Goal: Task Accomplishment & Management: Complete application form

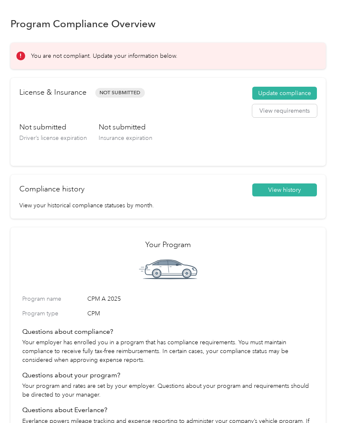
click at [280, 93] on button "Update compliance" at bounding box center [284, 93] width 65 height 13
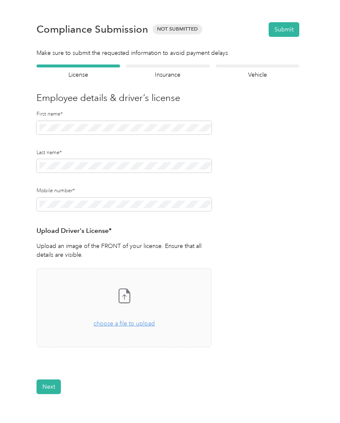
click at [335, 117] on div "Back Home Compliance overview Compliance submission Compliance Submission Not S…" at bounding box center [167, 237] width 335 height 475
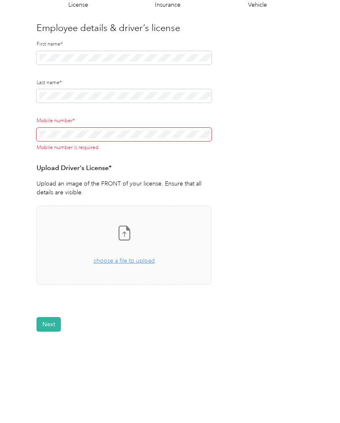
scroll to position [63, 0]
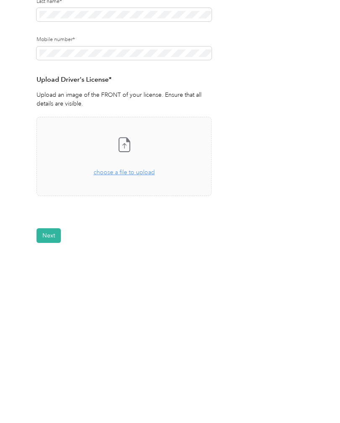
click at [143, 257] on span "choose a file to upload" at bounding box center [123, 260] width 61 height 7
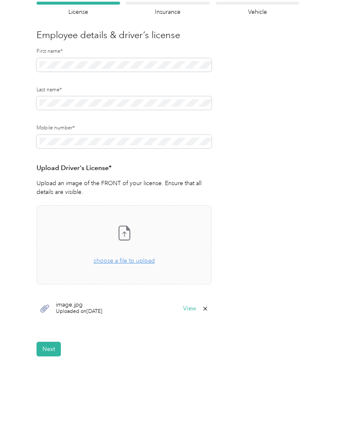
click at [51, 342] on button "Next" at bounding box center [48, 349] width 24 height 15
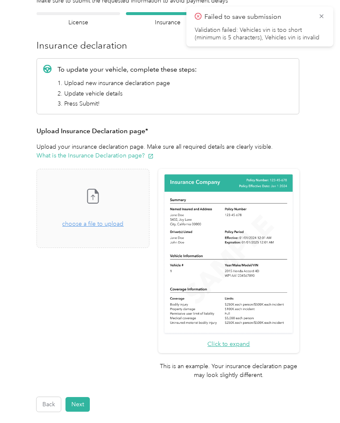
scroll to position [50, 0]
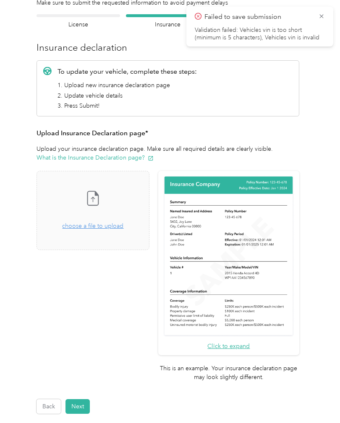
click at [120, 224] on span "choose a file to upload" at bounding box center [92, 226] width 61 height 7
